Goal: Complete application form: Complete application form

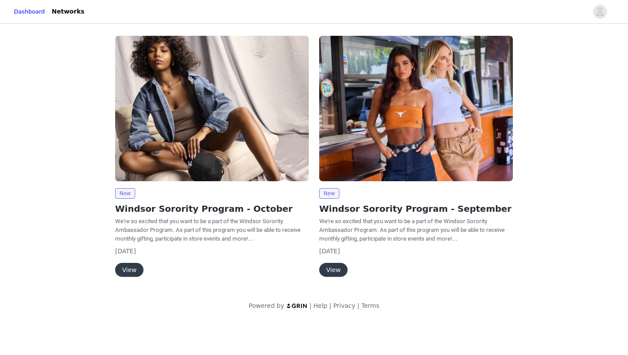
click at [130, 267] on button "View" at bounding box center [129, 270] width 28 height 14
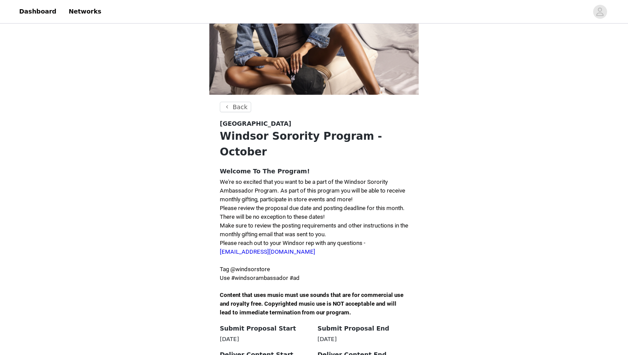
scroll to position [116, 0]
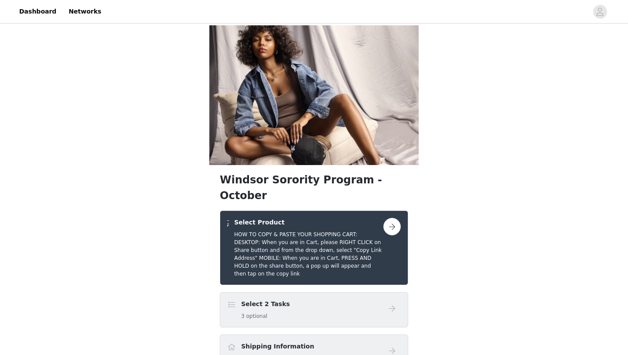
click at [392, 218] on button "button" at bounding box center [392, 226] width 17 height 17
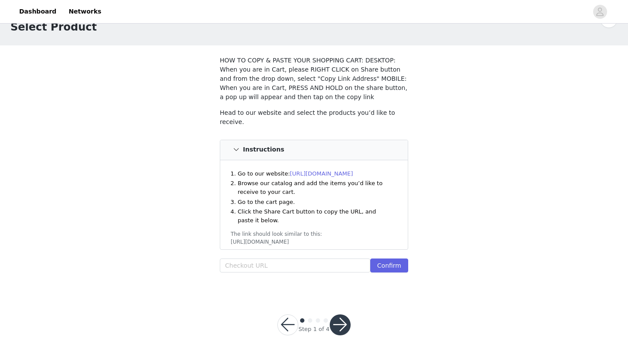
scroll to position [25, 0]
click at [278, 268] on input "text" at bounding box center [295, 265] width 151 height 14
paste input "[URL][DOMAIN_NAME]"
type input "[URL][DOMAIN_NAME]"
click at [402, 260] on button "Confirm" at bounding box center [389, 265] width 38 height 14
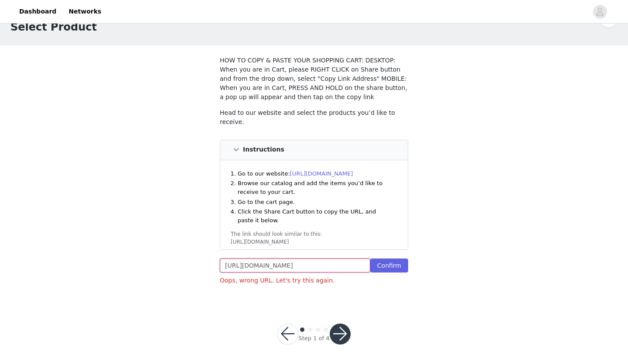
drag, startPoint x: 336, startPoint y: 265, endPoint x: 219, endPoint y: 264, distance: 117.4
click at [219, 264] on section "HOW TO COPY & PASTE YOUR SHOPPING CART: DESKTOP: When you are in Cart, please R…" at bounding box center [313, 173] width 209 height 257
paste input "[URL][DOMAIN_NAME]"
type input "[URL][DOMAIN_NAME]"
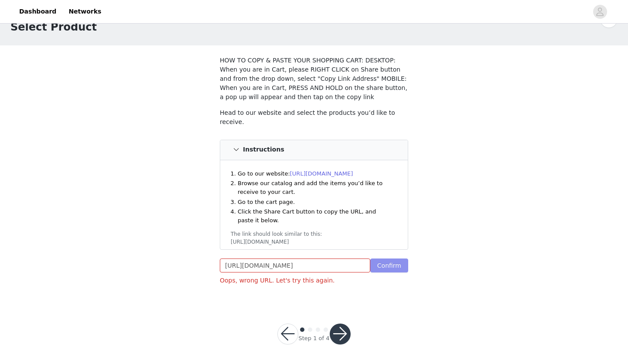
click at [391, 260] on button "Confirm" at bounding box center [389, 265] width 38 height 14
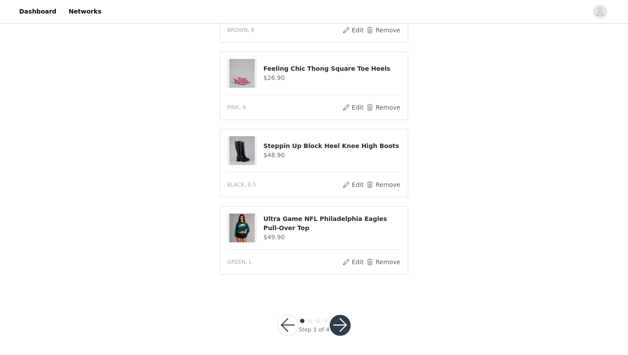
scroll to position [404, 0]
click at [347, 322] on button "button" at bounding box center [340, 324] width 21 height 21
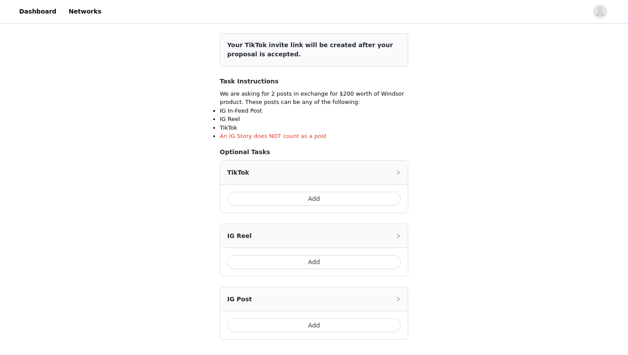
scroll to position [121, 0]
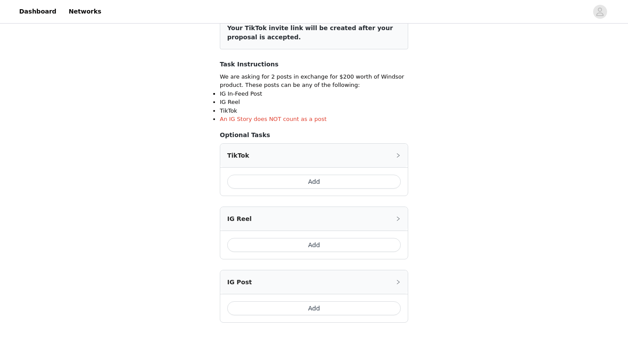
click at [291, 183] on button "Add" at bounding box center [314, 182] width 174 height 14
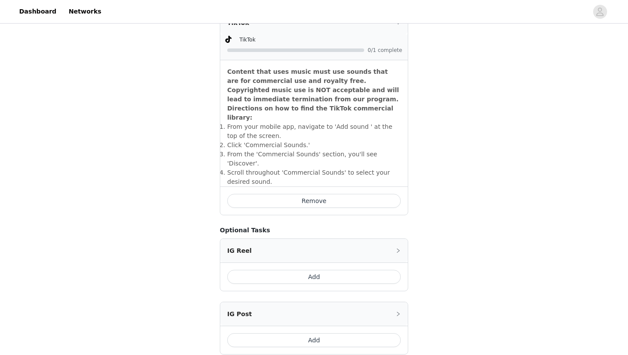
scroll to position [319, 0]
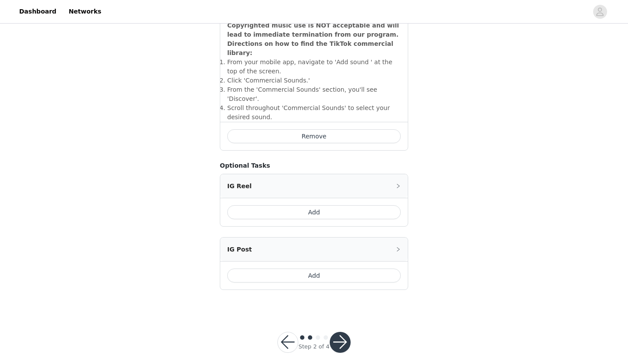
click at [283, 268] on button "Add" at bounding box center [314, 275] width 174 height 14
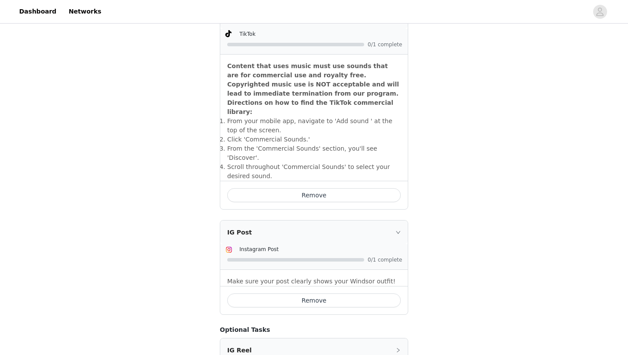
scroll to position [360, 0]
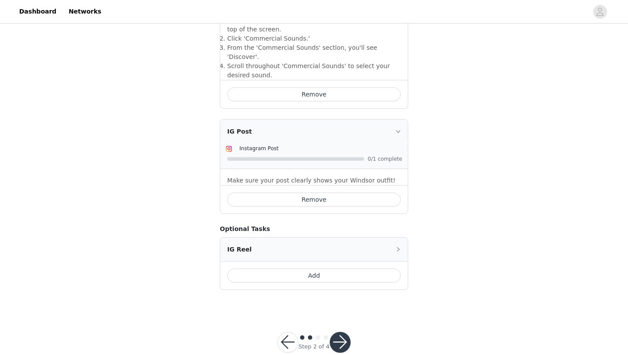
click at [342, 332] on button "button" at bounding box center [340, 342] width 21 height 21
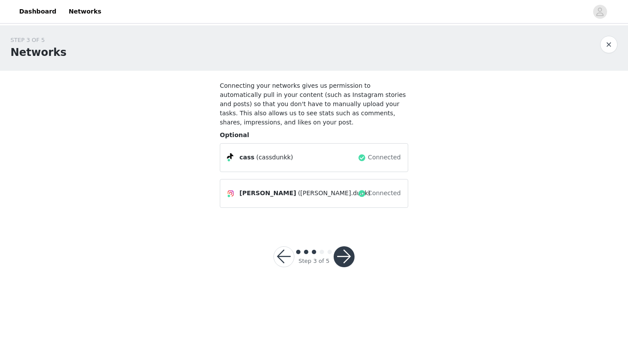
click at [344, 254] on button "button" at bounding box center [344, 256] width 21 height 21
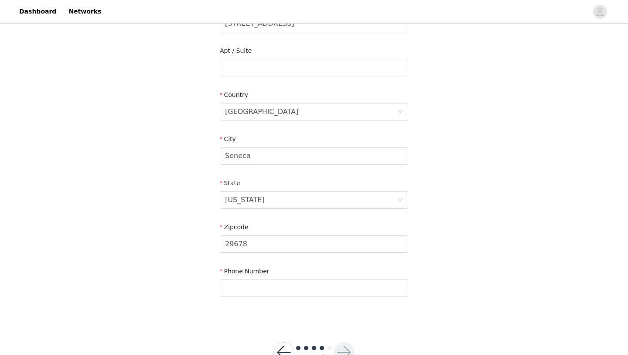
scroll to position [240, 0]
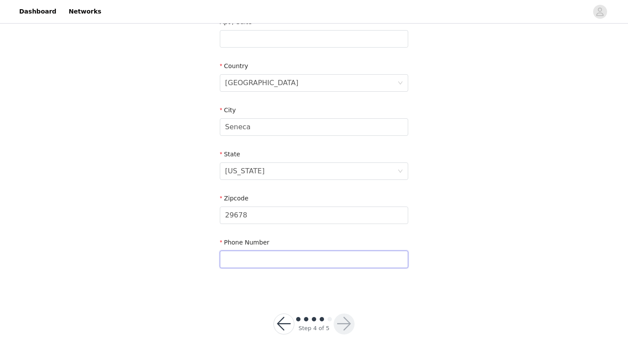
click at [310, 259] on input "text" at bounding box center [314, 258] width 188 height 17
type input "8567163393"
click at [234, 297] on div "STEP 4 OF 5 Shipping Information Email [EMAIL_ADDRESS][DOMAIN_NAME] First Name …" at bounding box center [314, 70] width 628 height 570
click at [344, 322] on button "button" at bounding box center [344, 323] width 21 height 21
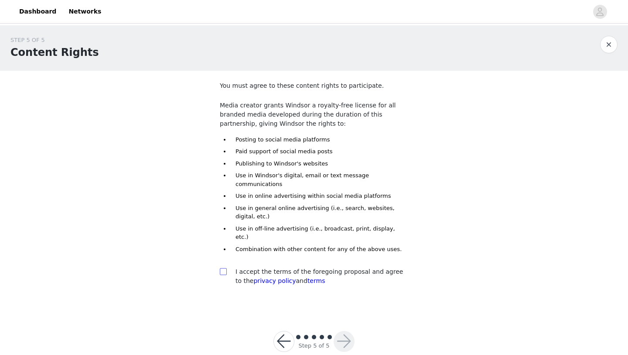
click at [225, 268] on input "checkbox" at bounding box center [223, 271] width 6 height 6
checkbox input "true"
click at [344, 331] on button "button" at bounding box center [344, 341] width 21 height 21
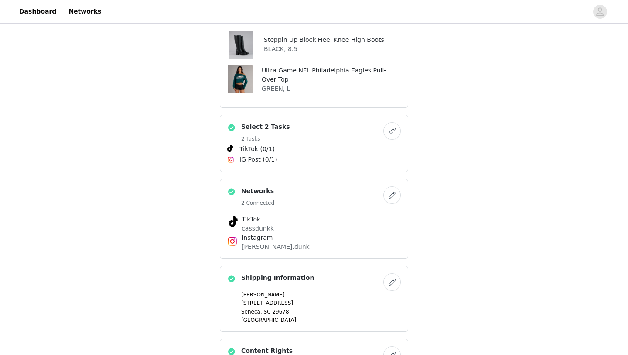
scroll to position [388, 0]
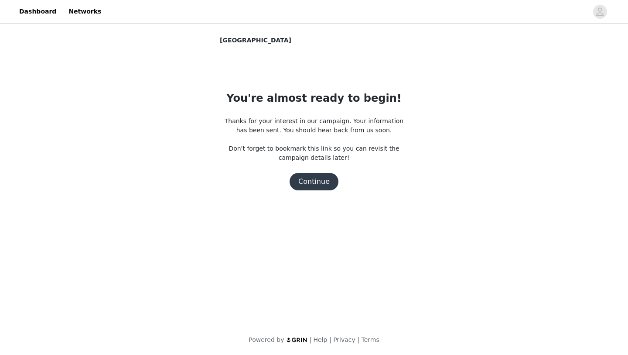
scroll to position [0, 0]
click at [314, 183] on button "Continue" at bounding box center [314, 181] width 49 height 17
